Goal: Information Seeking & Learning: Learn about a topic

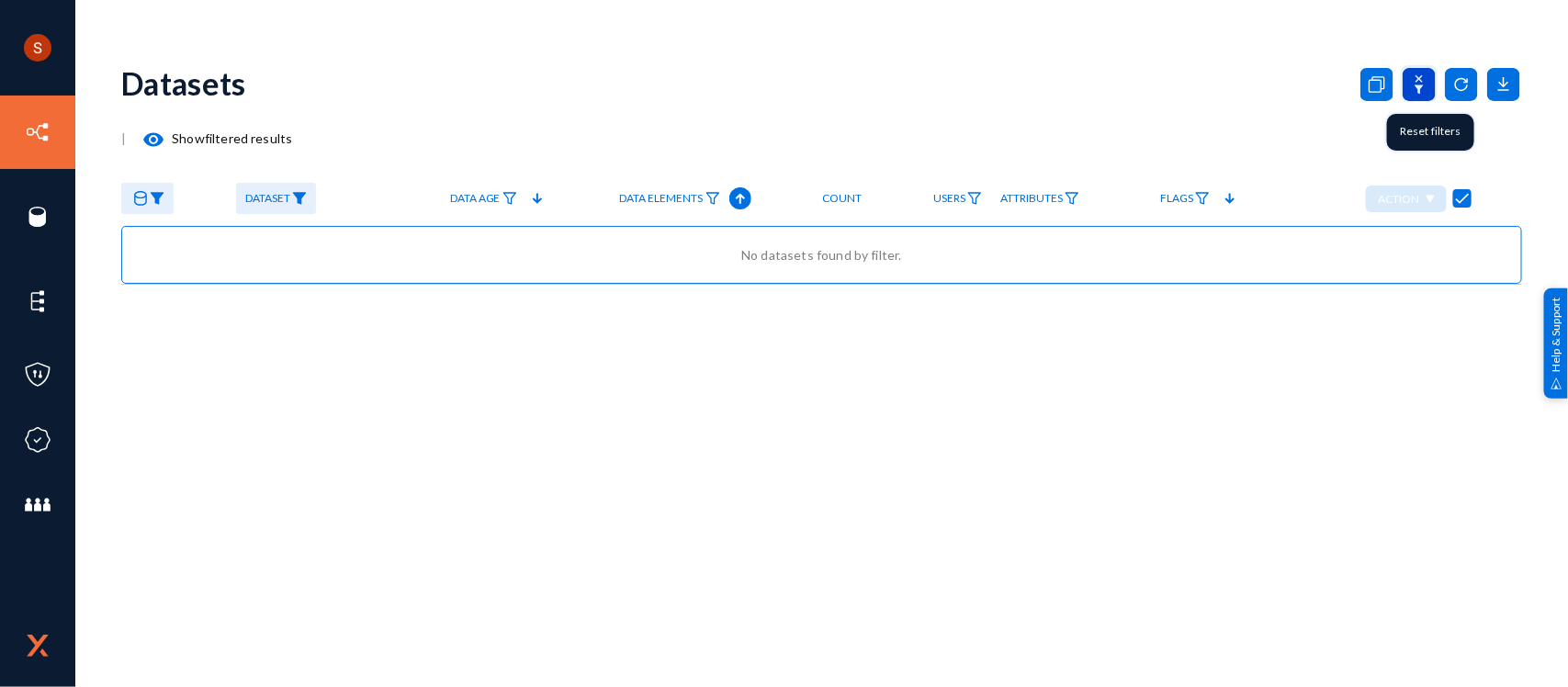
click at [1410, 77] on icon at bounding box center [1418, 84] width 33 height 33
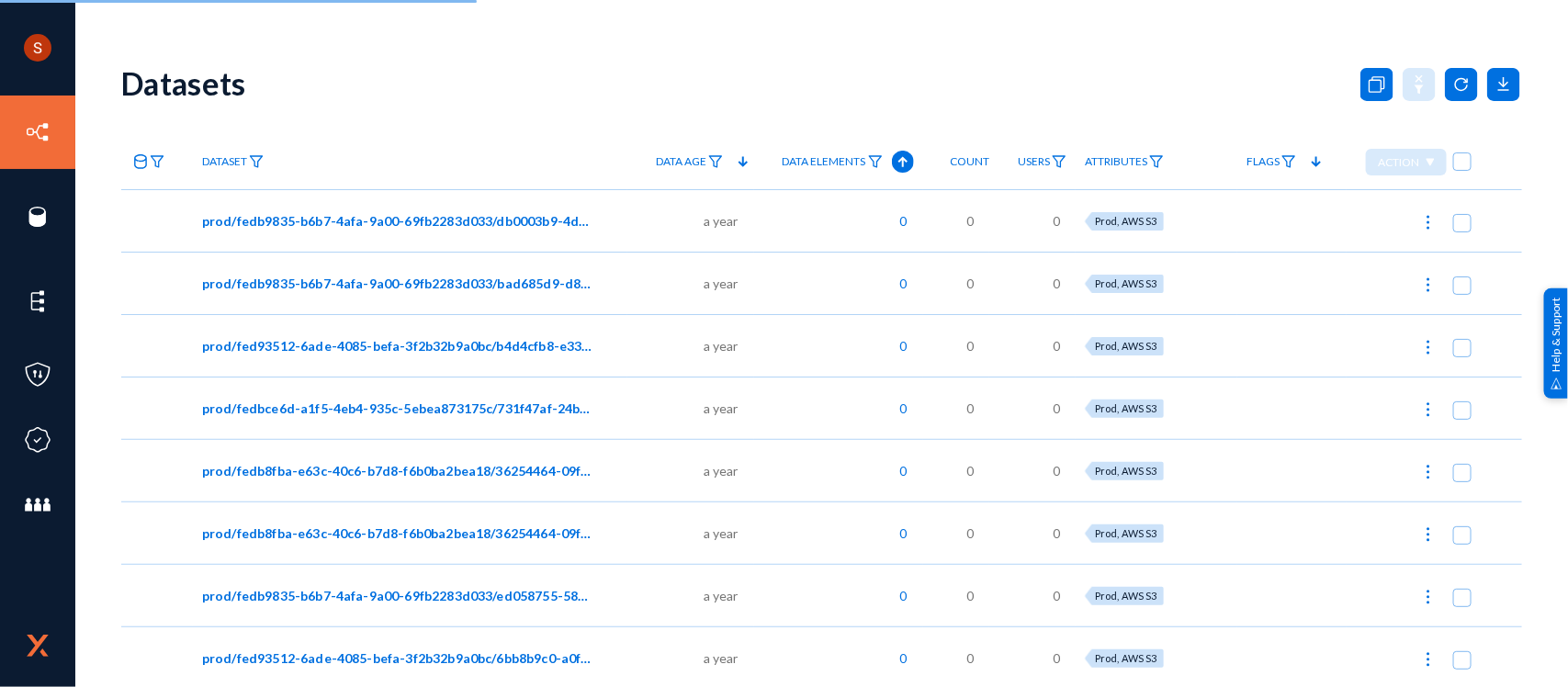
checkbox input "false"
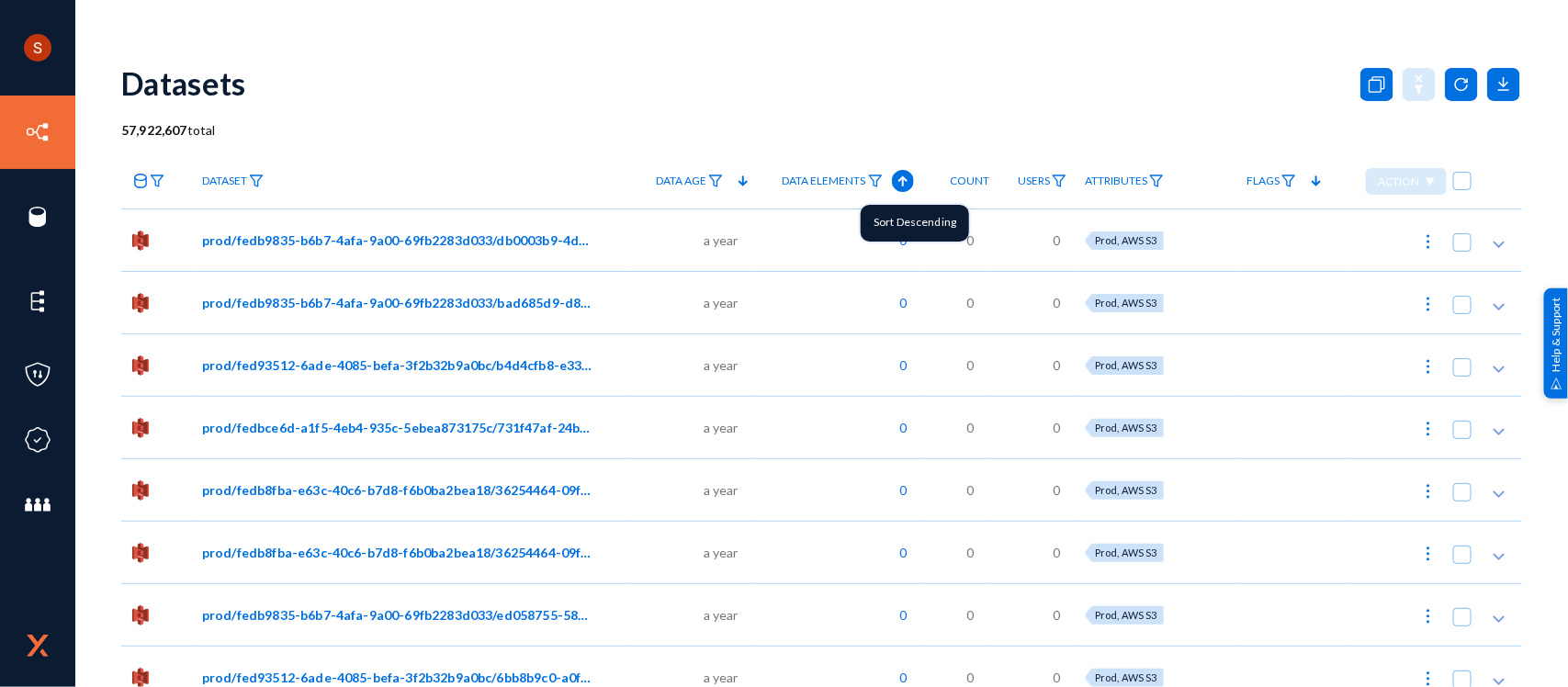
click at [901, 185] on icon at bounding box center [903, 181] width 22 height 22
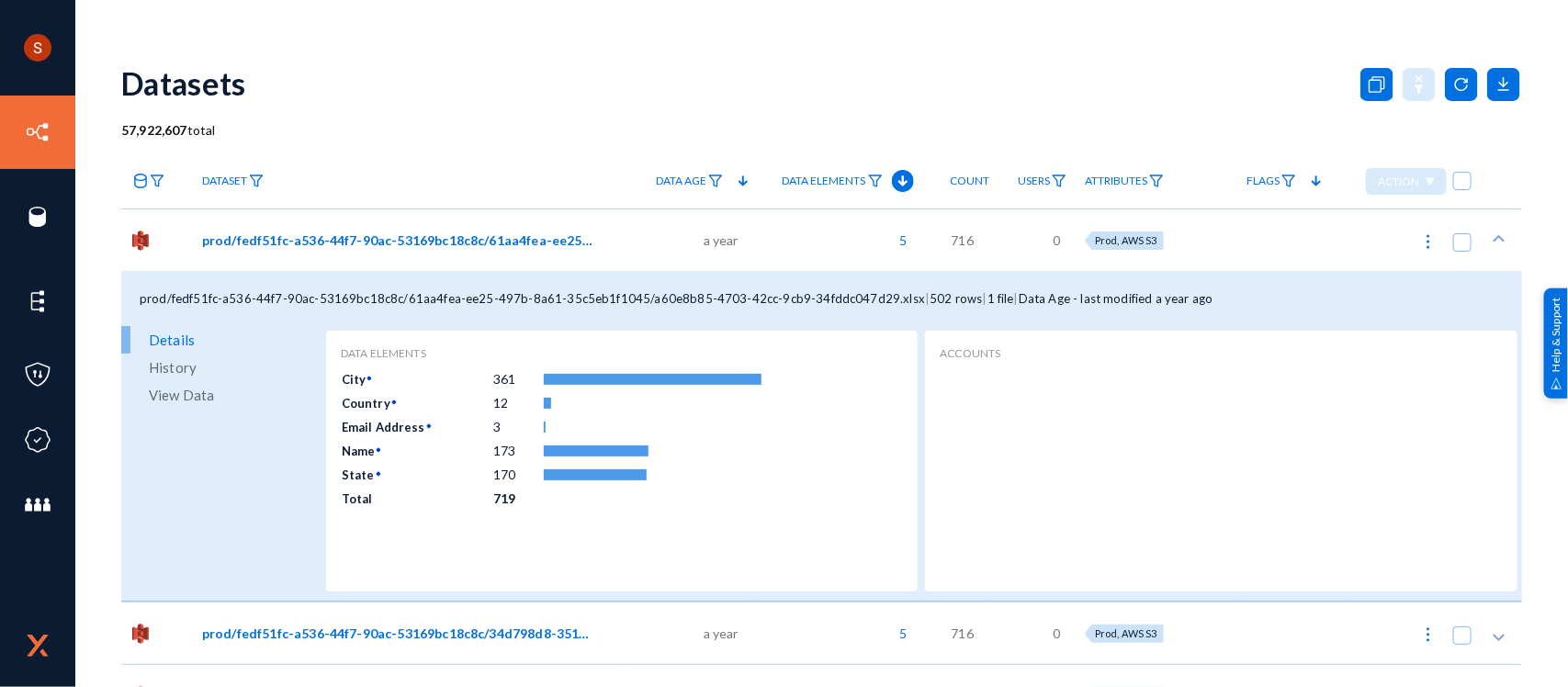
click at [223, 393] on link "View Data" at bounding box center [222, 394] width 200 height 27
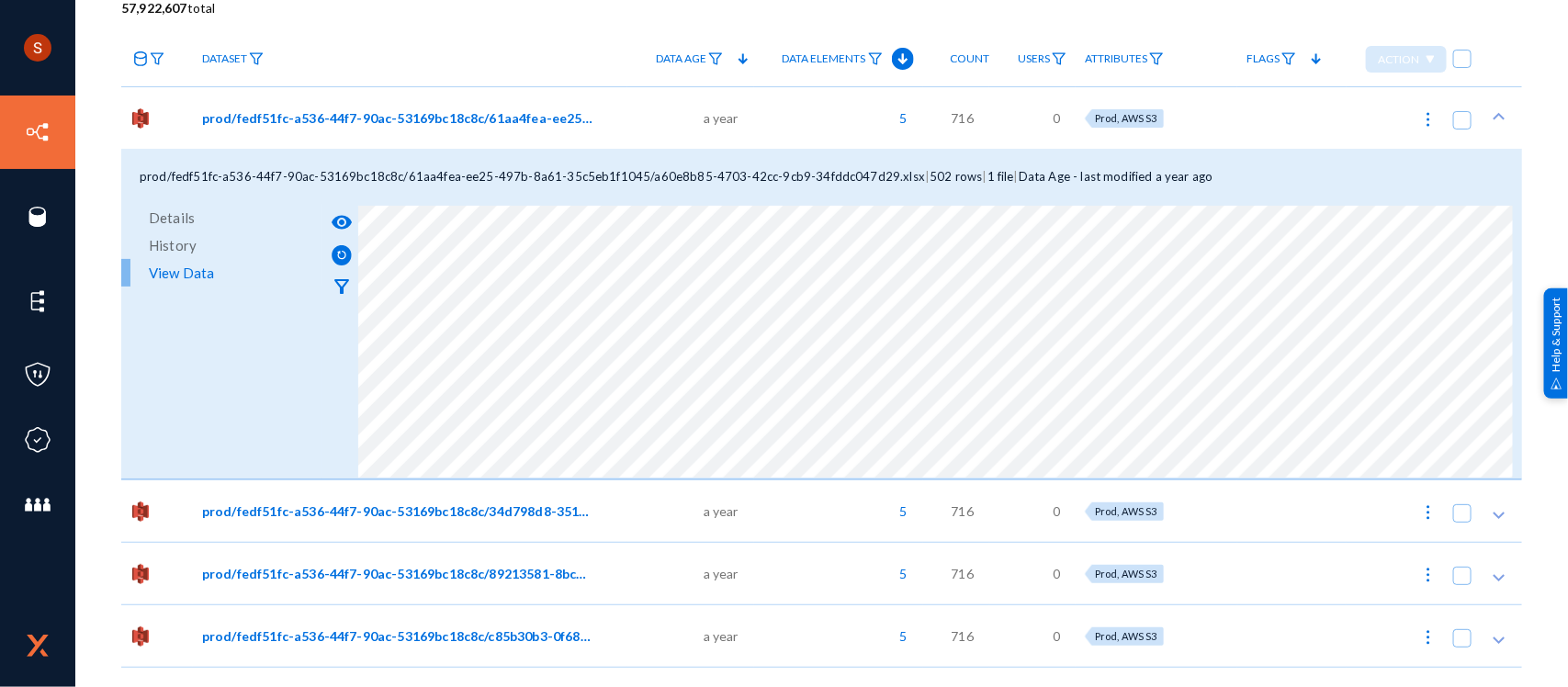
scroll to position [124, 0]
click at [1536, 62] on div "Shyamvivin [PERSON_NAME] [PERSON_NAME] tandl Log out Directory Datasets Sources…" at bounding box center [784, 343] width 1568 height 687
